Goal: Browse casually

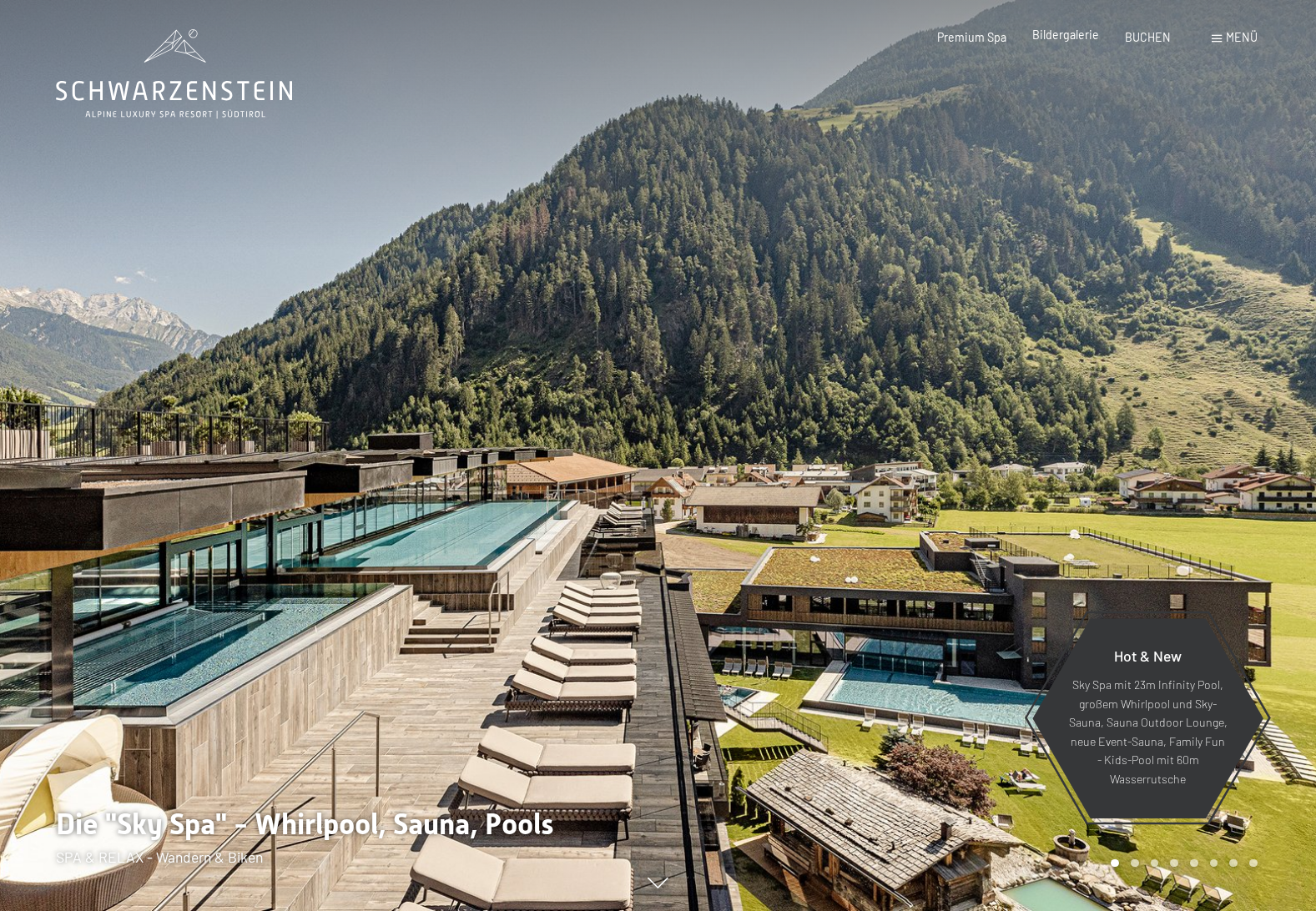
drag, startPoint x: 1103, startPoint y: 31, endPoint x: 1096, endPoint y: 35, distance: 8.1
click at [1103, 31] on div "Premium Spa Bildergalerie BUCHEN" at bounding box center [1041, 38] width 311 height 17
click at [1093, 36] on span "Bildergalerie" at bounding box center [1066, 35] width 67 height 14
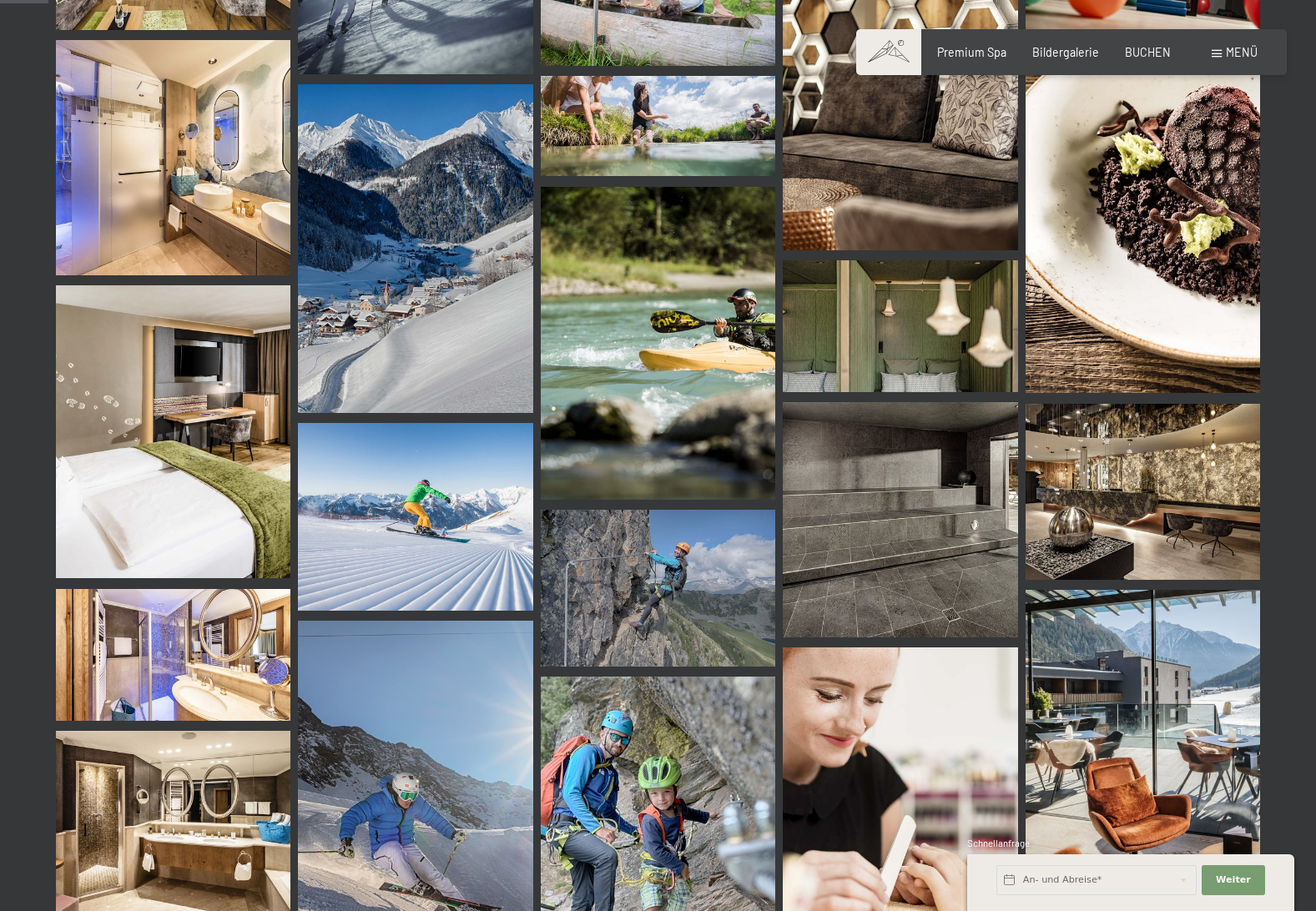
scroll to position [667, 0]
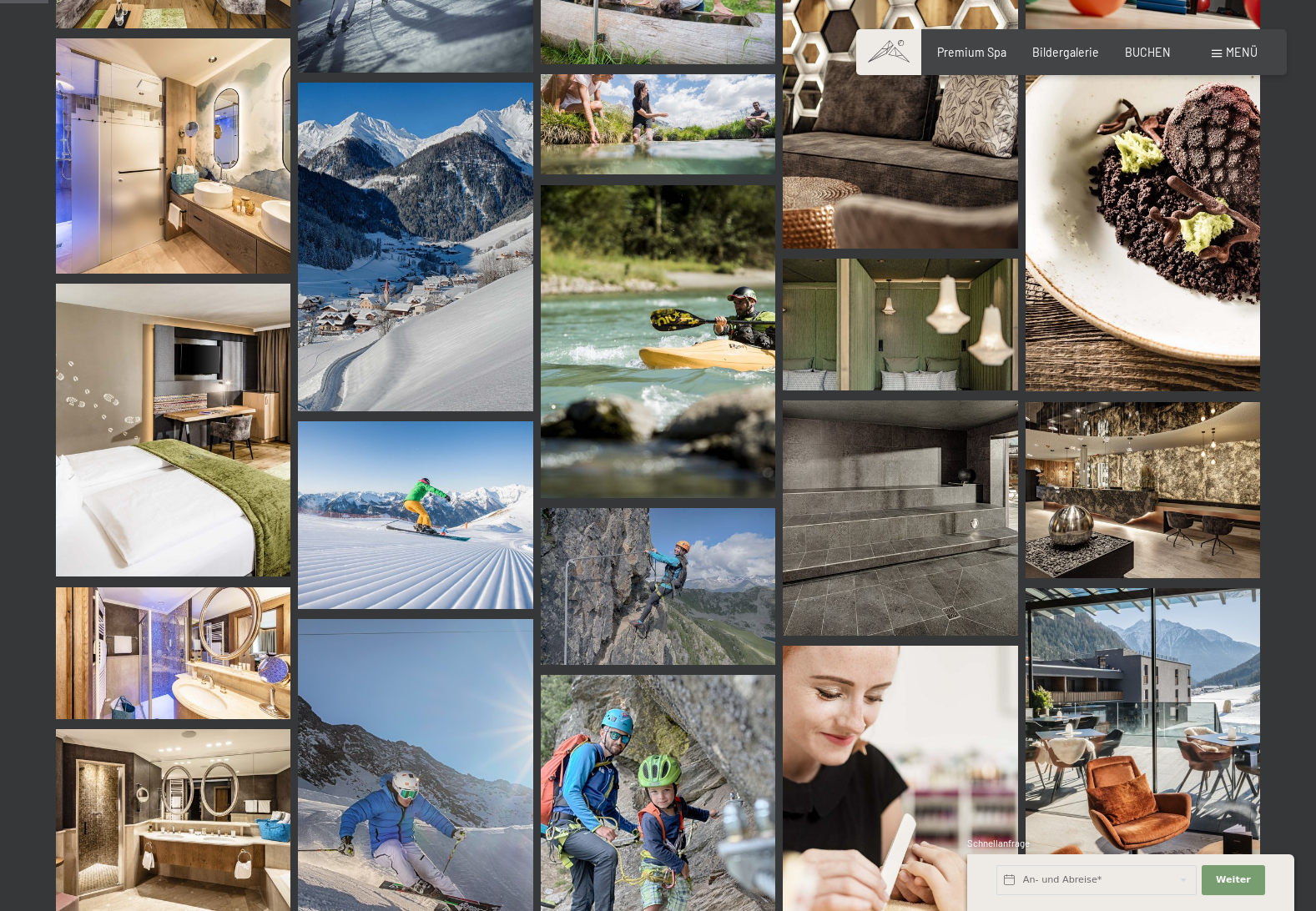
click at [388, 584] on img at bounding box center [415, 515] width 234 height 188
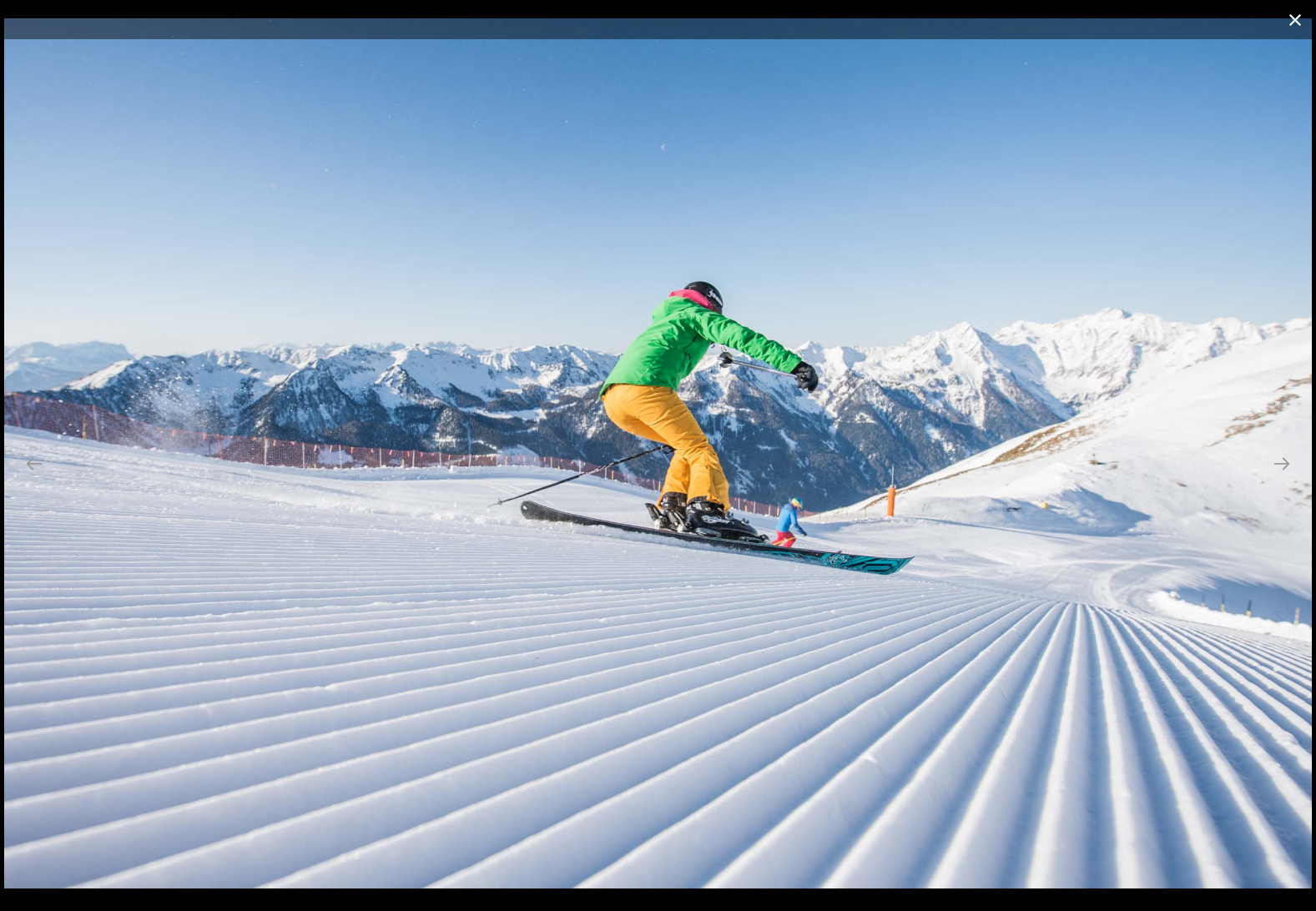
click at [1292, 25] on button "Close gallery" at bounding box center [1295, 20] width 42 height 39
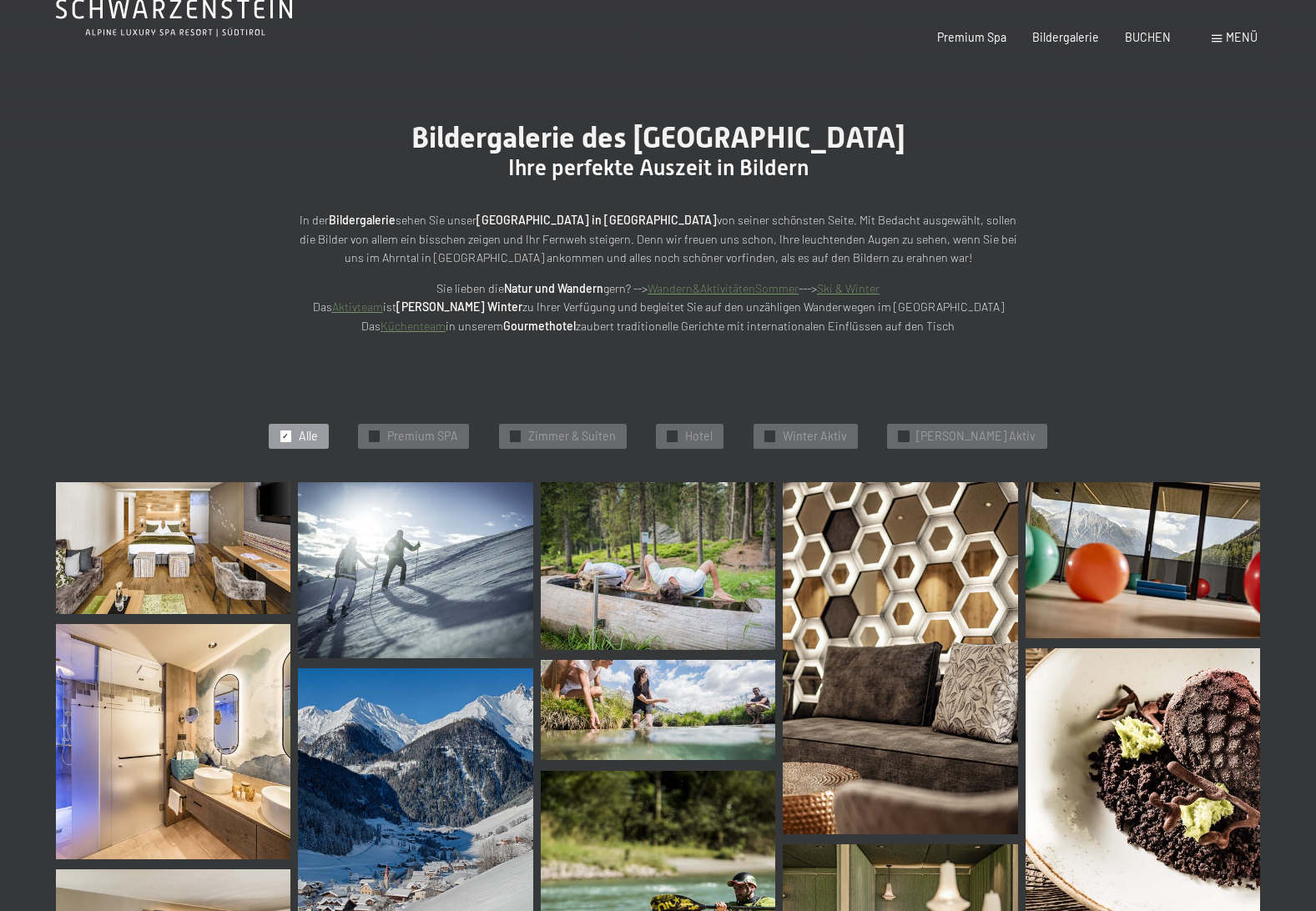
scroll to position [0, 0]
